Goal: Task Accomplishment & Management: Use online tool/utility

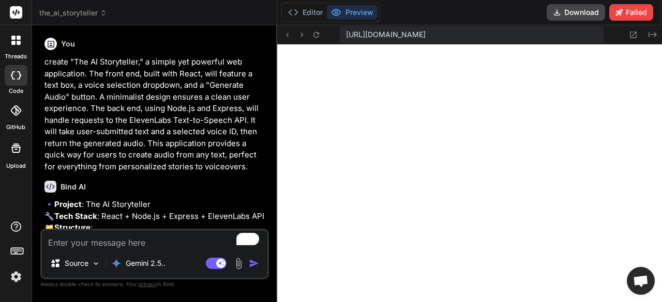
click at [111, 87] on p "create "The AI Storyteller," a simple yet powerful web application. The front e…" at bounding box center [155, 114] width 222 height 116
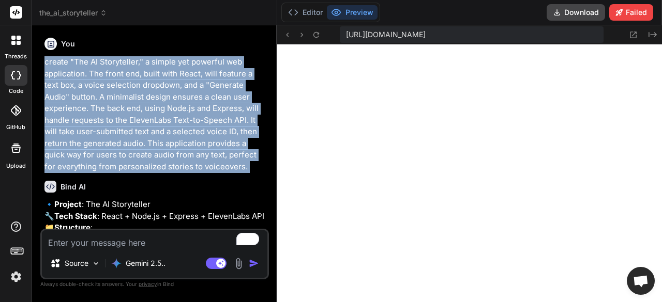
copy div "create "The AI Storyteller," a simple yet powerful web application. The front e…"
click at [186, 123] on p "create "The AI Storyteller," a simple yet powerful web application. The front e…" at bounding box center [155, 114] width 222 height 116
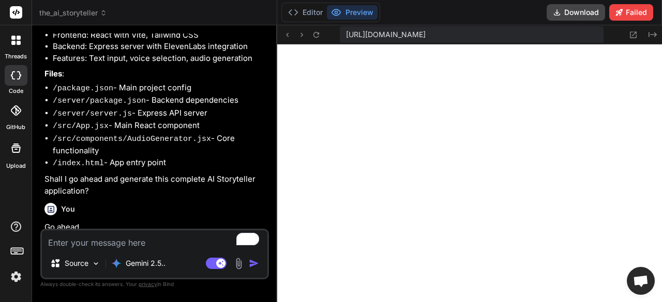
scroll to position [259, 0]
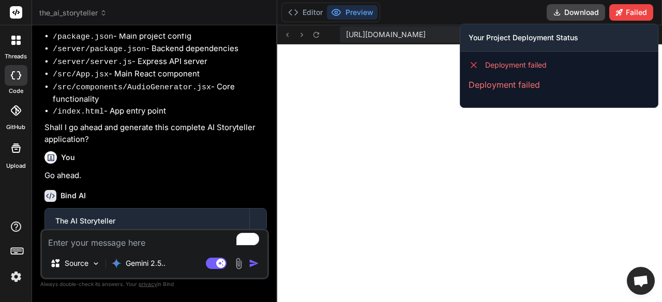
click at [507, 71] on div "Deployment failed Deployment failed" at bounding box center [558, 76] width 197 height 48
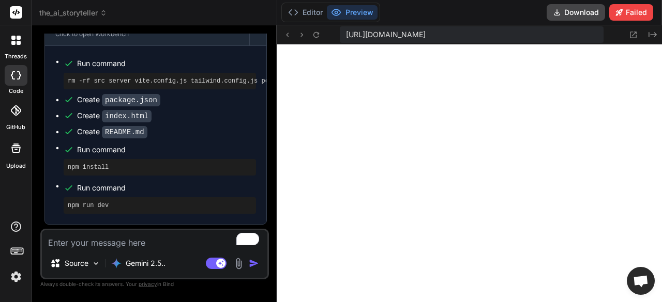
scroll to position [6417, 0]
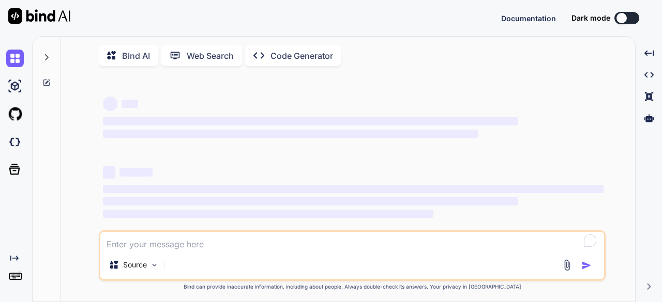
type textarea "x"
type textarea "Create "The AI Storyteller," a simple yet powerful web application. The front e…"
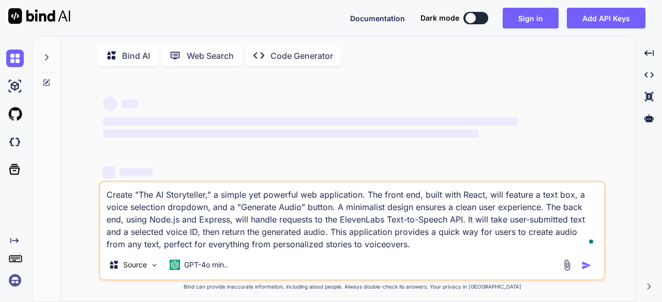
type textarea "x"
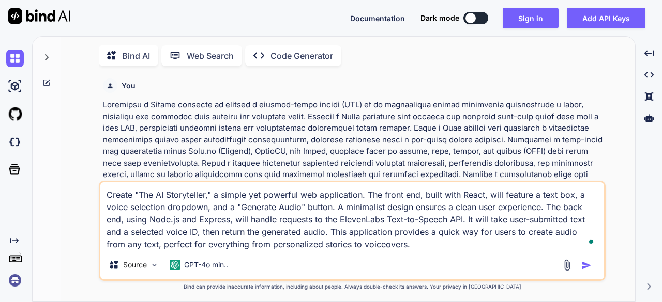
scroll to position [4, 0]
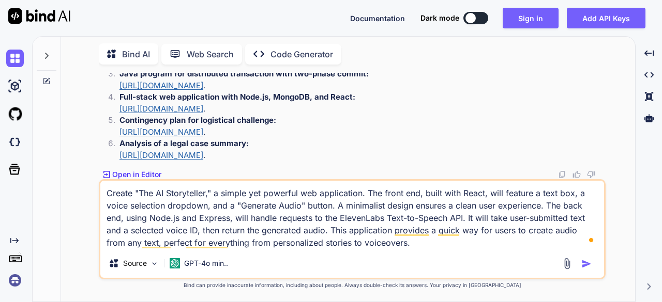
click at [399, 240] on textarea "Create "The AI Storyteller," a simple yet powerful web application. The front e…" at bounding box center [352, 215] width 504 height 68
type textarea "Create "The AI Storyteller," a simple yet powerful web application. The front e…"
click at [589, 263] on img "button" at bounding box center [586, 264] width 10 height 10
type textarea "x"
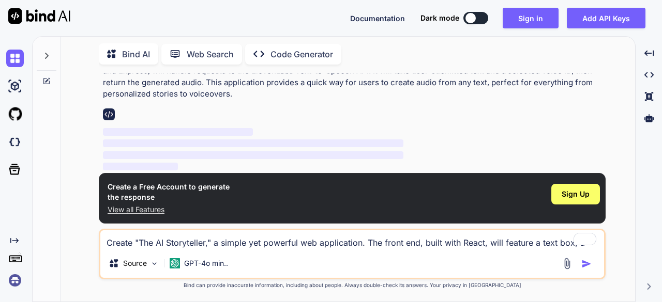
scroll to position [873, 0]
click at [19, 285] on img at bounding box center [15, 281] width 18 height 18
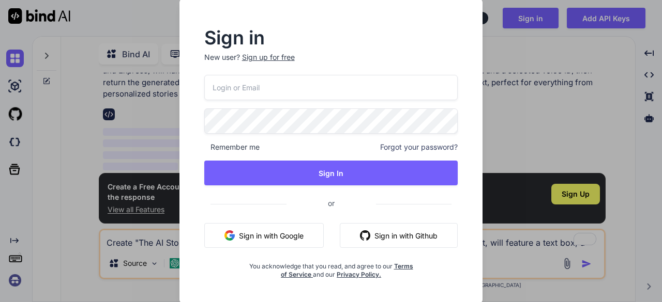
click at [290, 90] on input "email" at bounding box center [331, 87] width 254 height 25
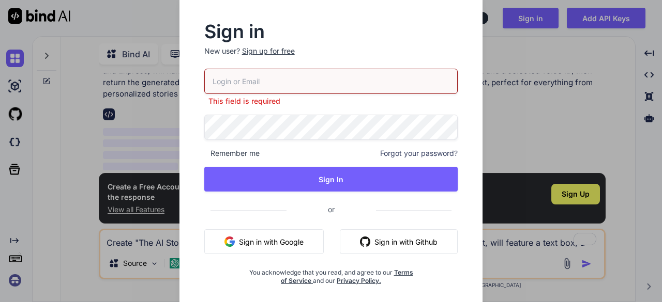
click at [440, 15] on div "Sign in New user? Sign up for free This field is required Remember me Forgot yo…" at bounding box center [331, 160] width 287 height 299
click at [280, 81] on input "email" at bounding box center [331, 81] width 254 height 25
click at [305, 70] on input "email" at bounding box center [331, 81] width 254 height 25
click at [303, 72] on input "email" at bounding box center [331, 81] width 254 height 25
paste input "[EMAIL_ADDRESS][DOMAIN_NAME] asd12#ASD1"
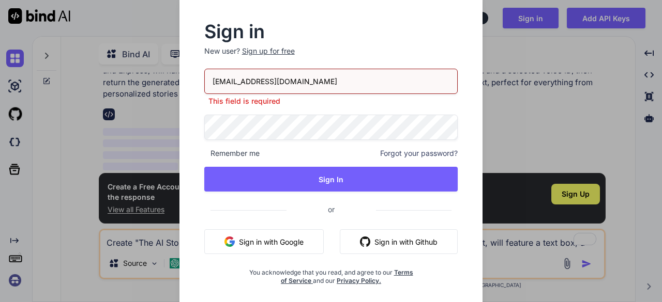
type input "[EMAIL_ADDRESS][DOMAIN_NAME]"
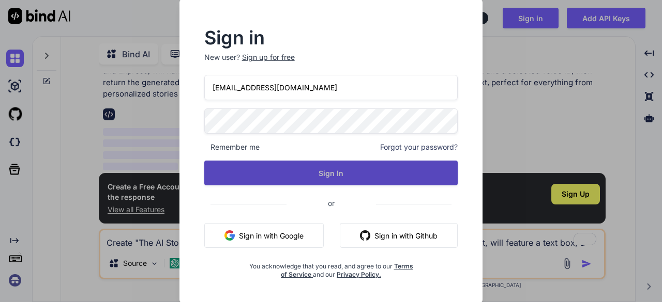
click at [376, 172] on button "Sign In" at bounding box center [331, 173] width 254 height 25
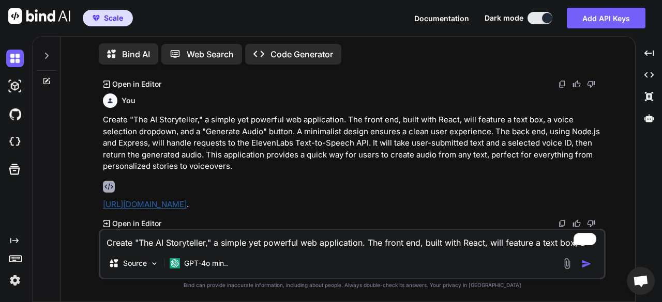
scroll to position [871, 0]
click at [188, 240] on textarea "Create "The AI Storyteller," a simple yet powerful web application. The front e…" at bounding box center [352, 240] width 504 height 19
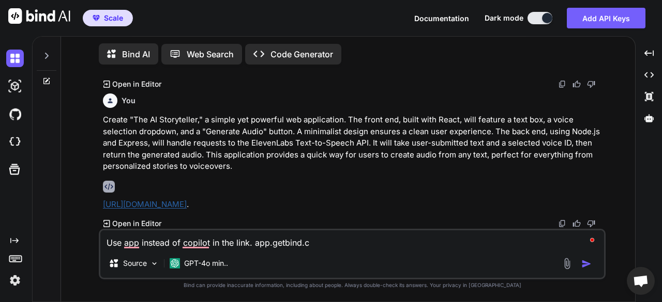
type textarea "Use app instead of copilot in the link. [DOMAIN_NAME]"
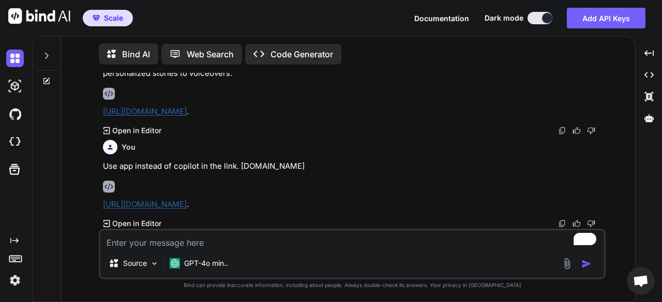
scroll to position [1034, 0]
